Goal: Transaction & Acquisition: Purchase product/service

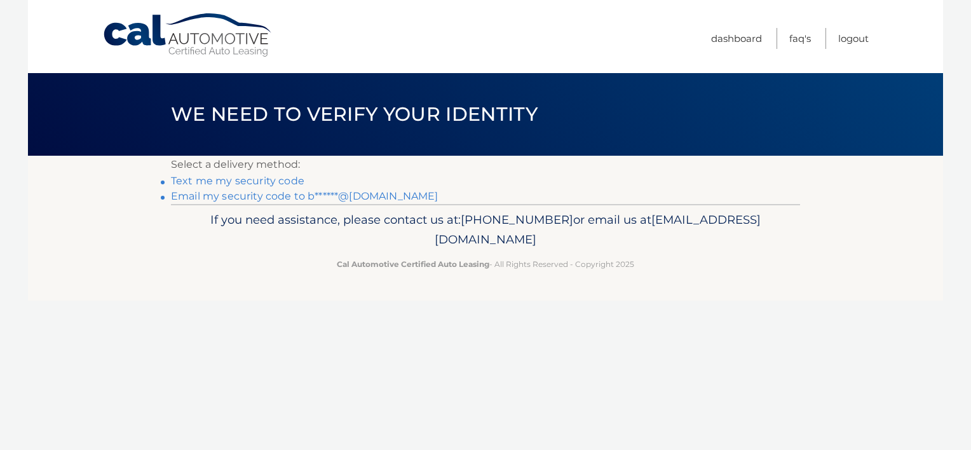
click at [270, 200] on link "Email my security code to b******@yahoo.com" at bounding box center [305, 196] width 268 height 12
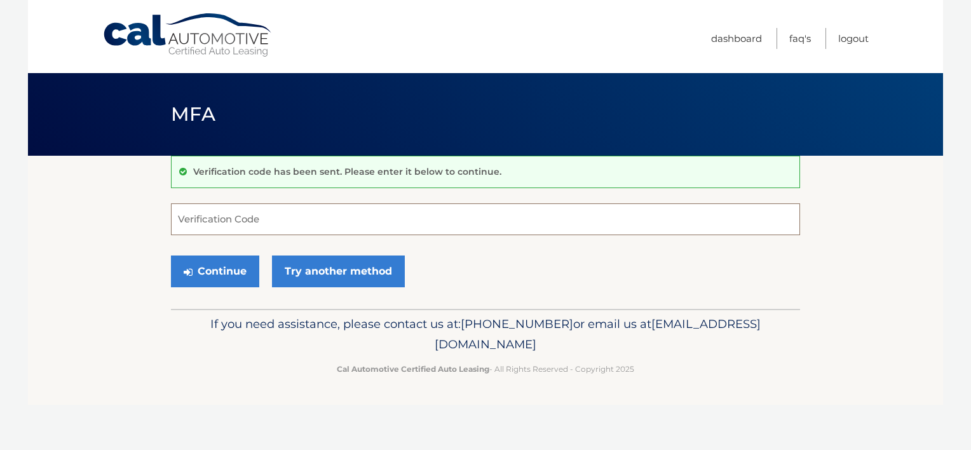
click at [243, 219] on input "Verification Code" at bounding box center [485, 219] width 629 height 32
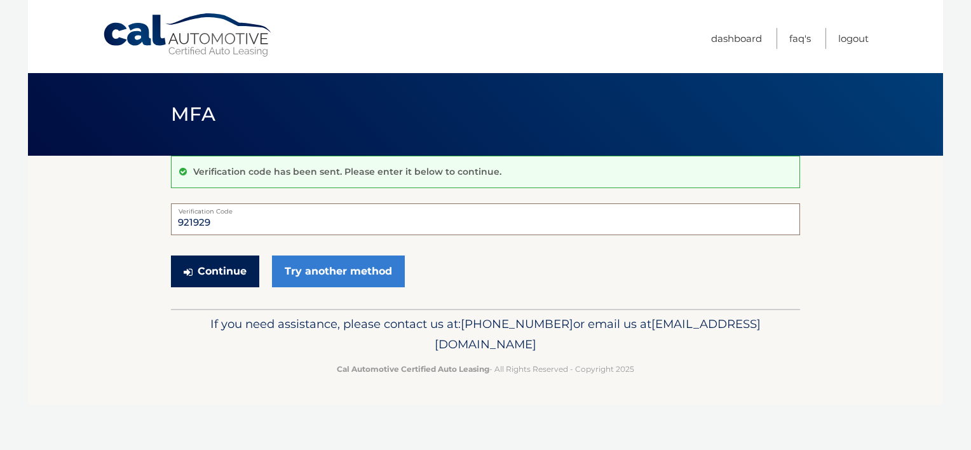
type input "921929"
click at [232, 275] on button "Continue" at bounding box center [215, 272] width 88 height 32
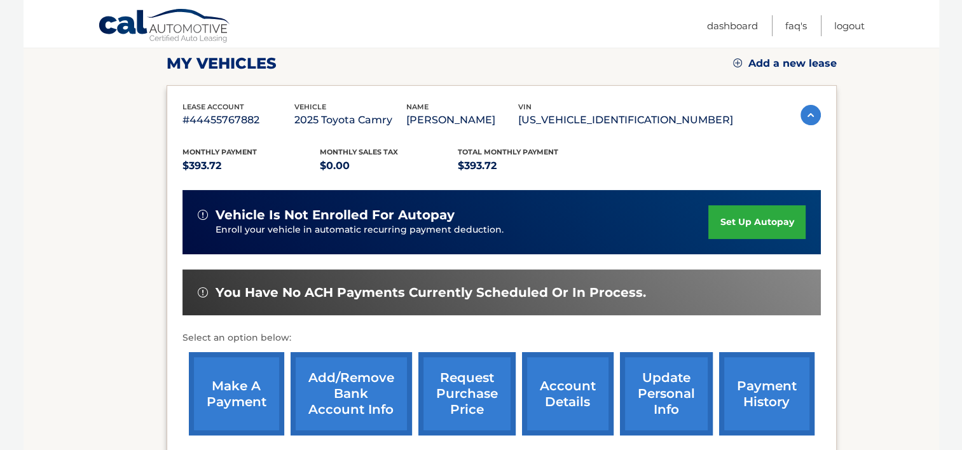
scroll to position [203, 0]
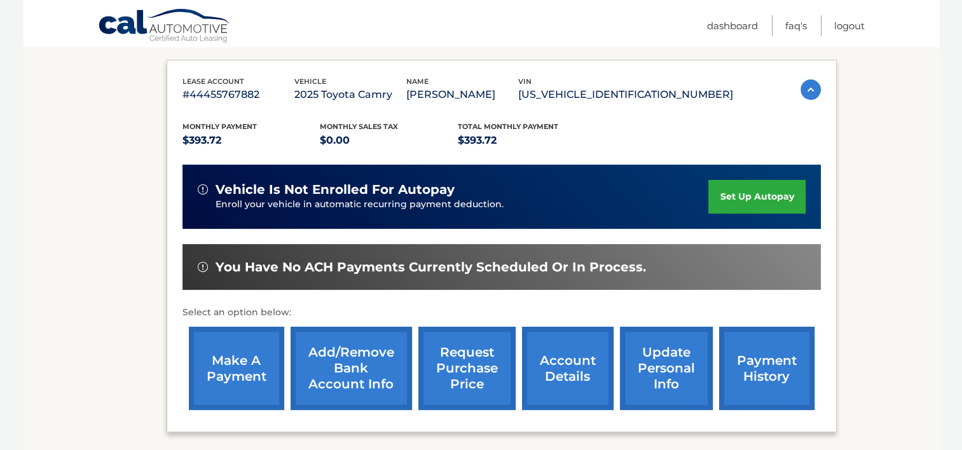
click at [231, 361] on link "make a payment" at bounding box center [236, 368] width 95 height 83
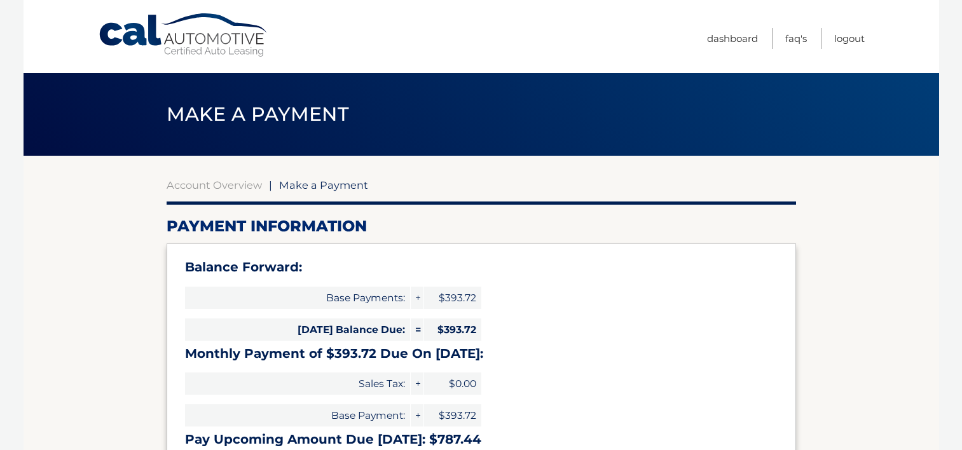
select select "NTU2NTRlYjgtMTljZC00MGE4LWIwN2QtNjc3ZDU2NjFmZDc0"
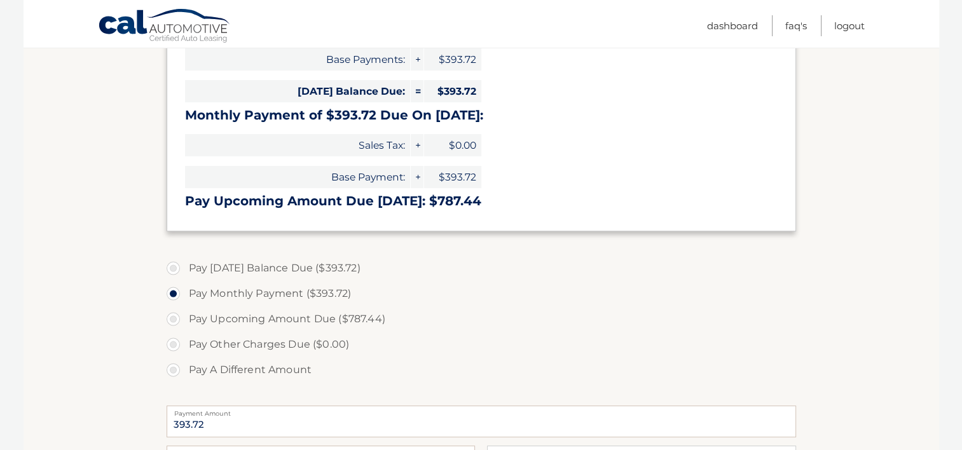
scroll to position [244, 0]
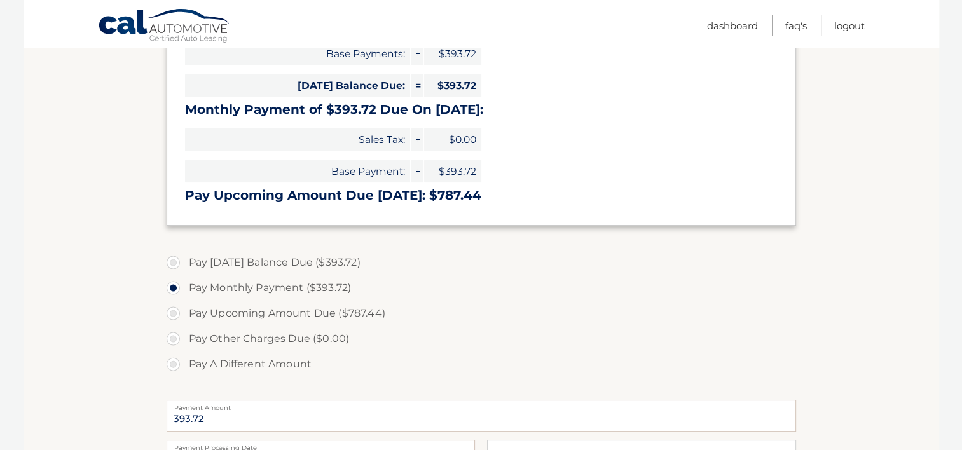
click at [174, 263] on label "Pay Today's Balance Due ($393.72)" at bounding box center [481, 262] width 629 height 25
click at [174, 263] on input "Pay Today's Balance Due ($393.72)" at bounding box center [178, 260] width 13 height 20
radio input "true"
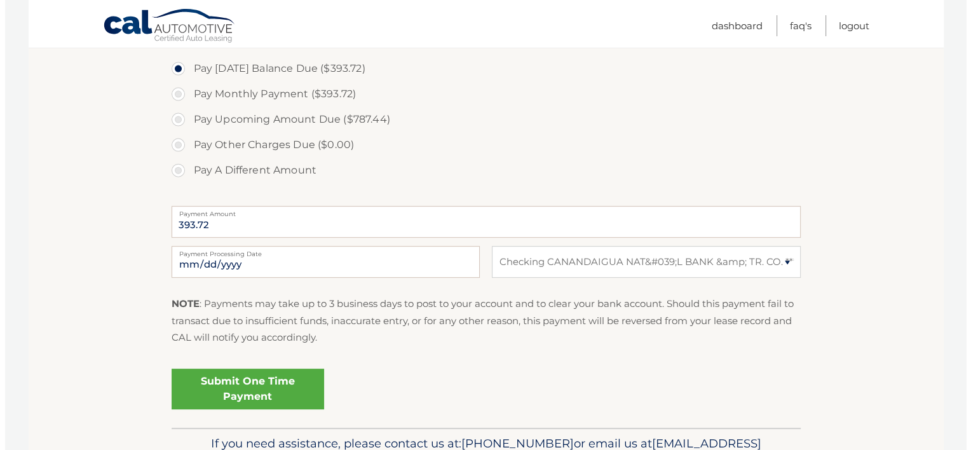
scroll to position [463, 0]
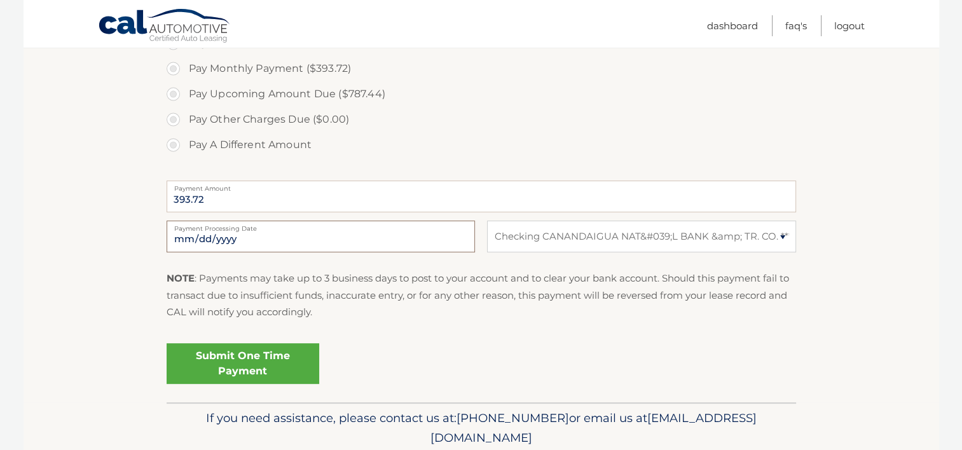
click at [219, 237] on input "2025-10-09" at bounding box center [321, 237] width 308 height 32
type input "2025-10-10"
click at [262, 359] on link "Submit One Time Payment" at bounding box center [243, 363] width 153 height 41
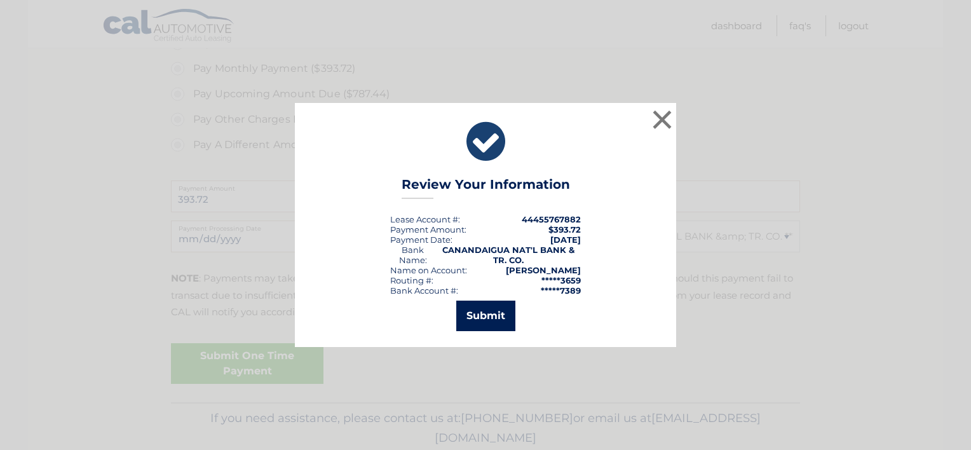
click at [480, 317] on button "Submit" at bounding box center [485, 316] width 59 height 31
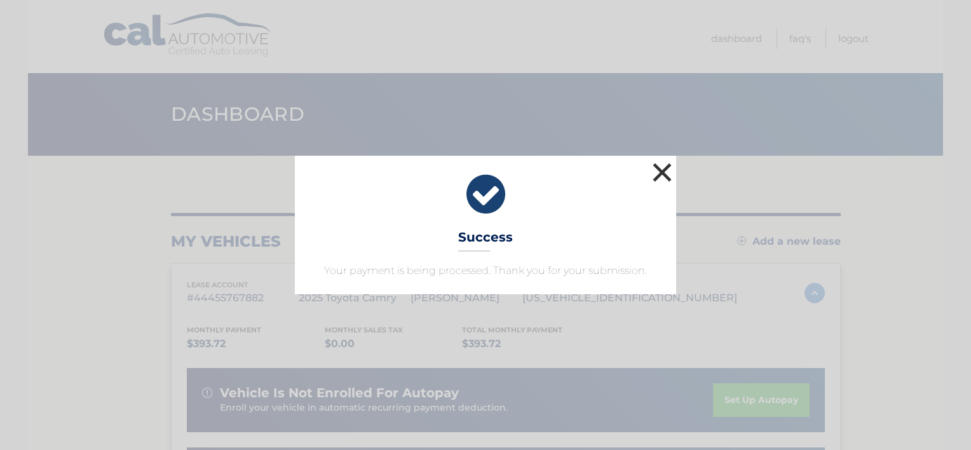
click at [656, 174] on button "×" at bounding box center [662, 172] width 25 height 25
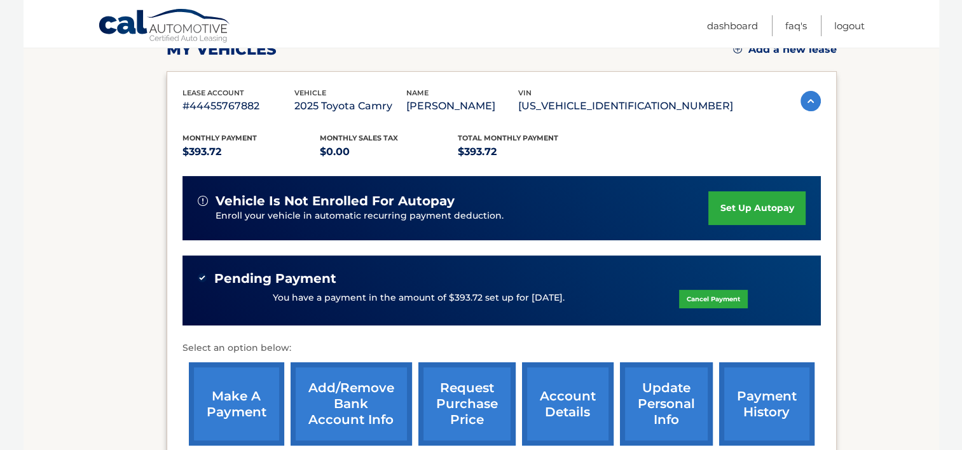
scroll to position [191, 0]
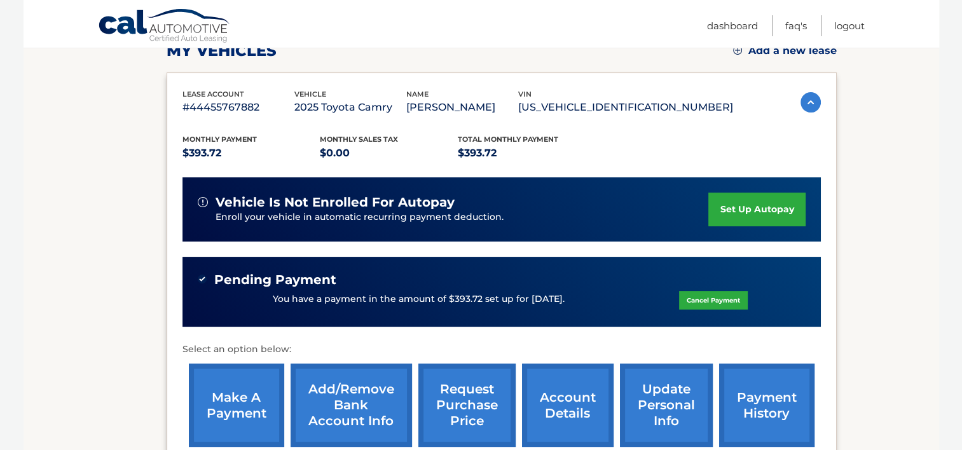
click at [703, 297] on link "Cancel Payment" at bounding box center [713, 300] width 69 height 18
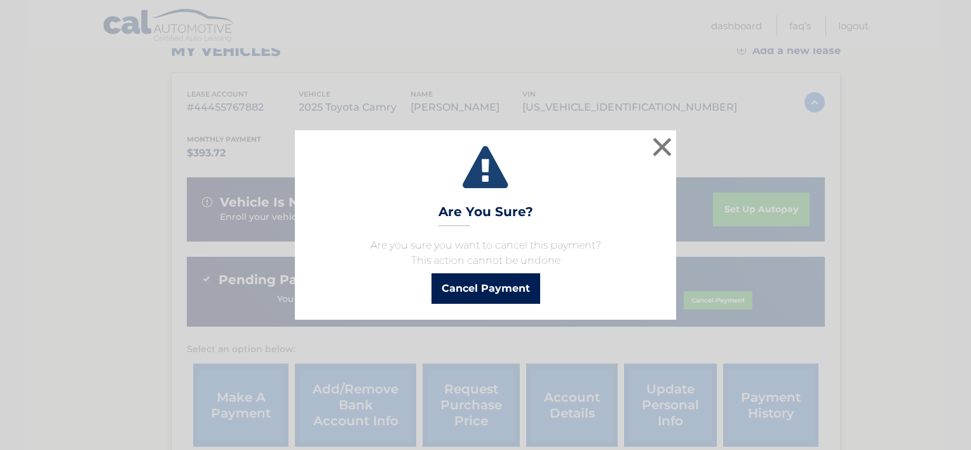
click at [498, 289] on button "Cancel Payment" at bounding box center [486, 288] width 109 height 31
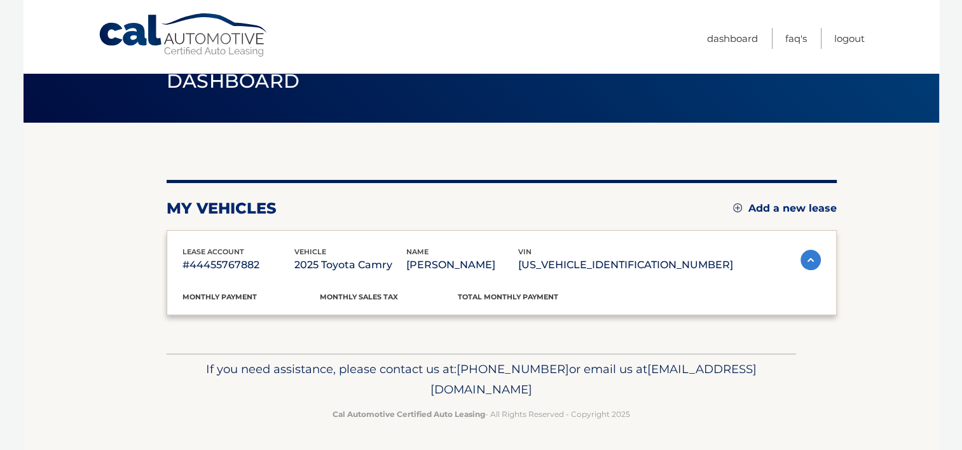
scroll to position [191, 0]
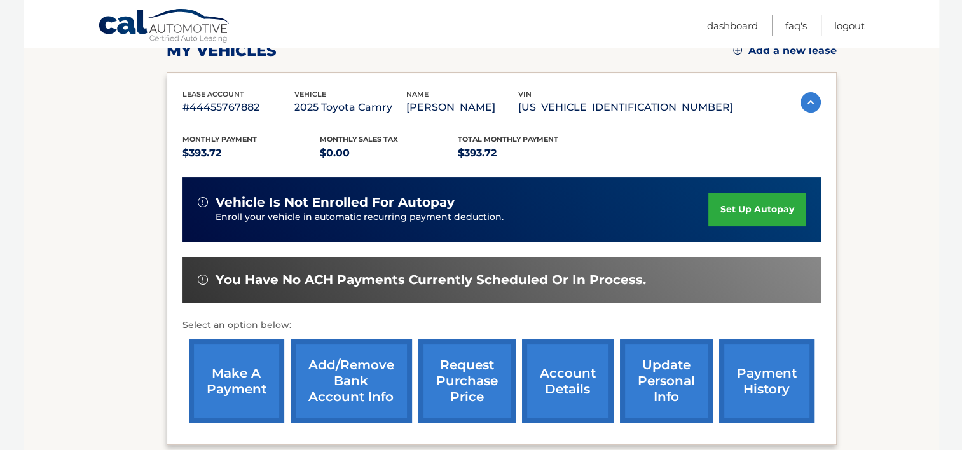
click at [236, 372] on link "make a payment" at bounding box center [236, 380] width 95 height 83
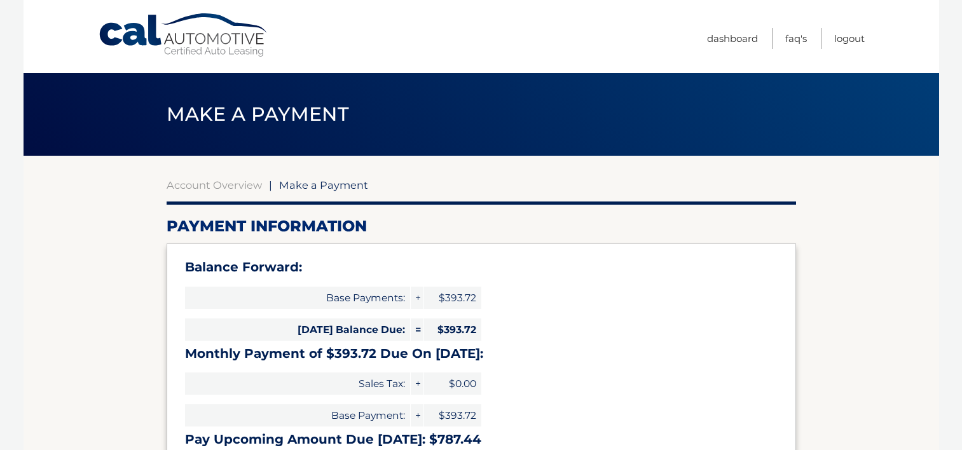
select select "NTU2NTRlYjgtMTljZC00MGE4LWIwN2QtNjc3ZDU2NjFmZDc0"
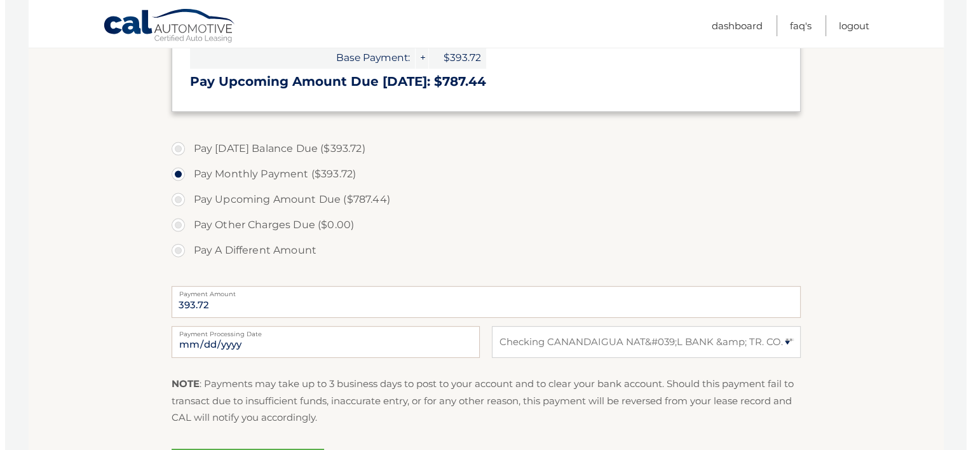
scroll to position [373, 0]
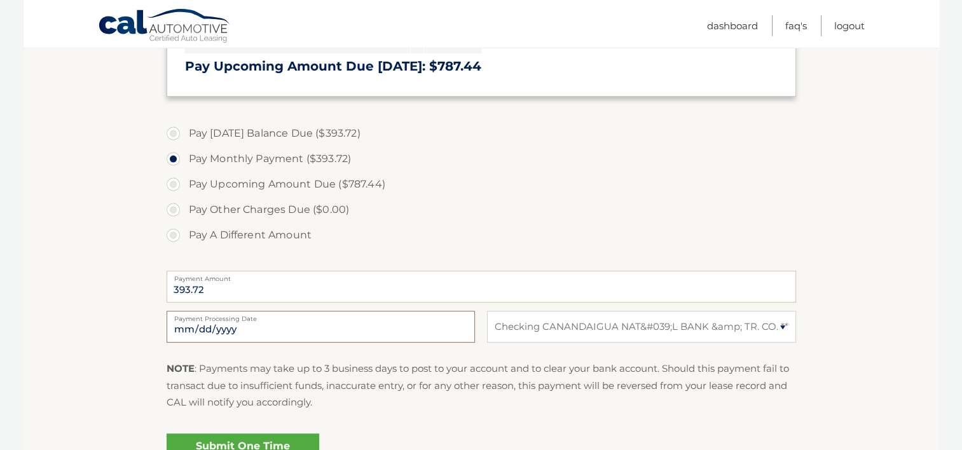
click at [209, 331] on input "2025-10-09" at bounding box center [321, 327] width 308 height 32
type input "2025-10-10"
click at [79, 336] on section "Account Overview | Make a Payment Payment Information Balance Forward: Base Pay…" at bounding box center [481, 138] width 915 height 710
click at [170, 132] on label "Pay Today's Balance Due ($393.72)" at bounding box center [481, 133] width 629 height 25
click at [172, 132] on input "Pay Today's Balance Due ($393.72)" at bounding box center [178, 131] width 13 height 20
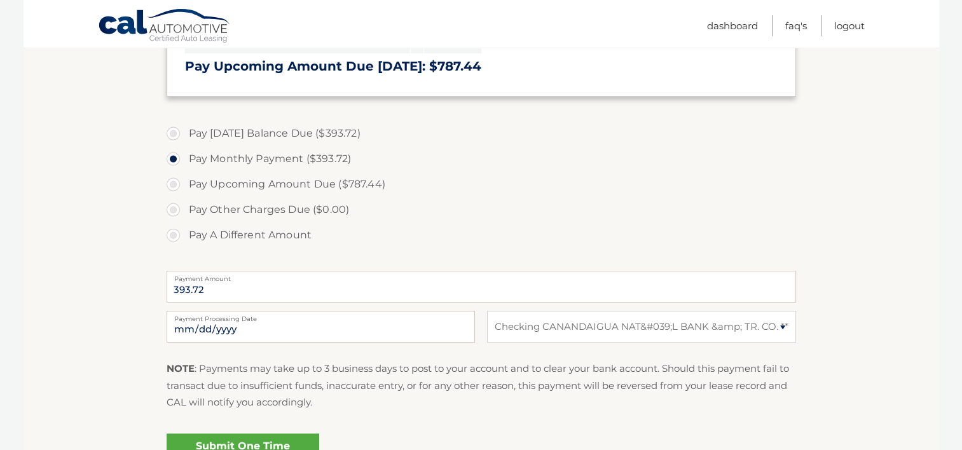
radio input "true"
click at [235, 439] on link "Submit One Time Payment" at bounding box center [243, 454] width 153 height 41
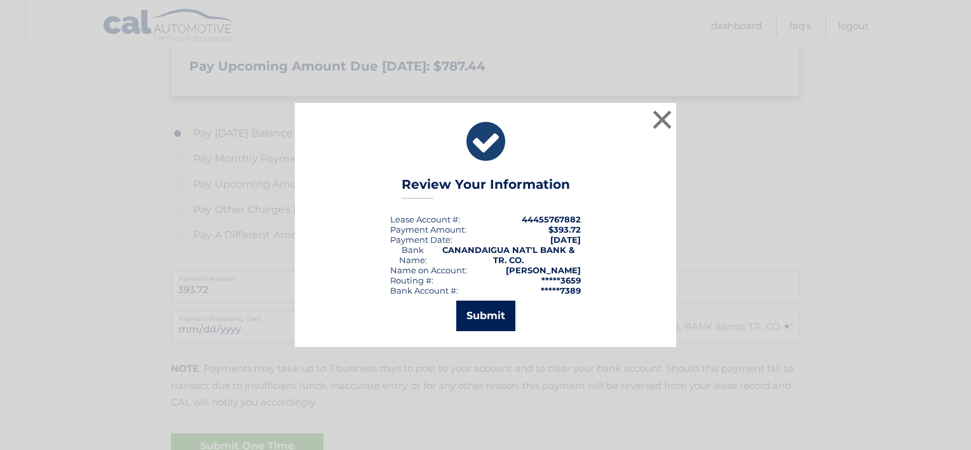
click at [507, 305] on button "Submit" at bounding box center [485, 316] width 59 height 31
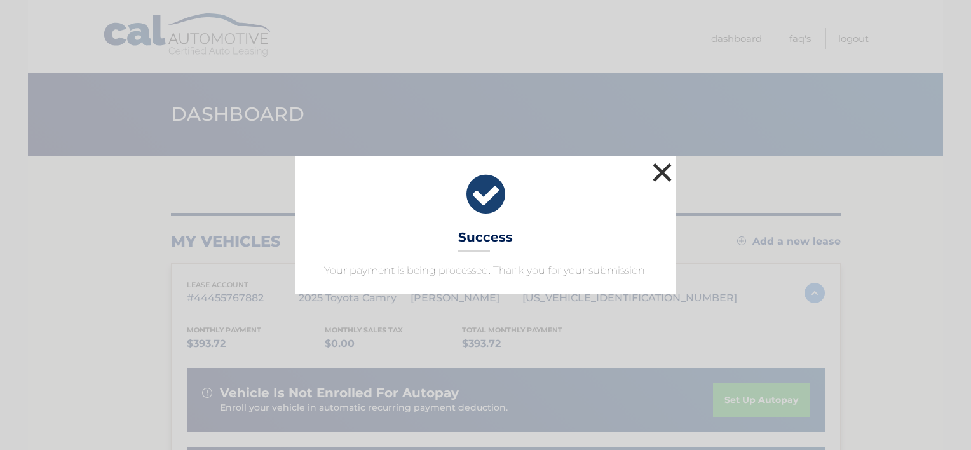
click at [662, 171] on button "×" at bounding box center [662, 172] width 25 height 25
